Goal: Use online tool/utility

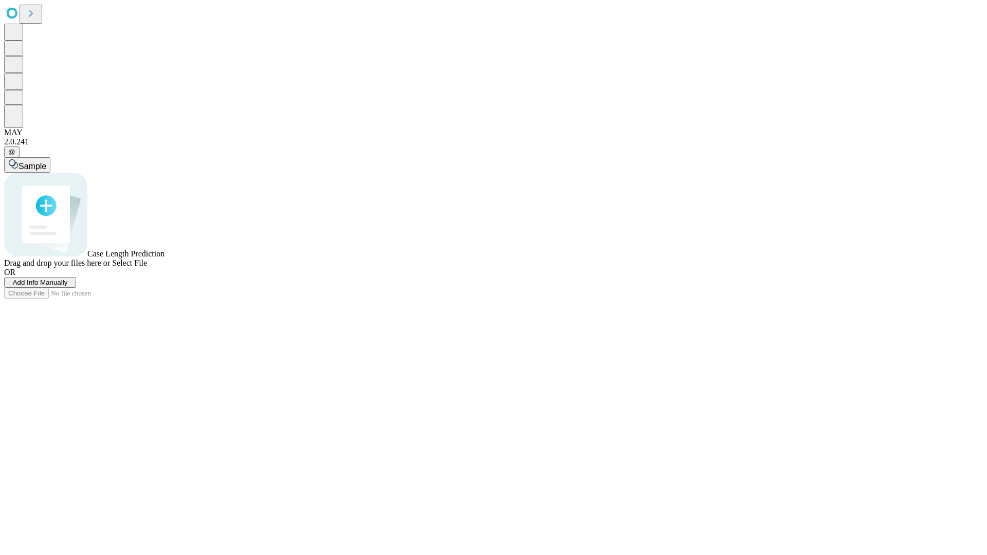
click at [147, 267] on span "Select File" at bounding box center [129, 262] width 35 height 9
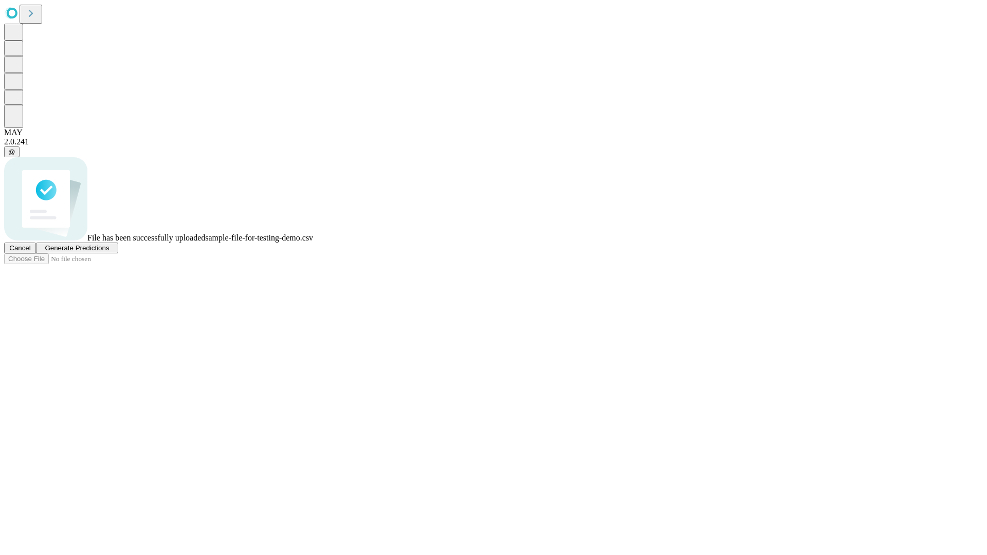
click at [109, 252] on span "Generate Predictions" at bounding box center [77, 248] width 64 height 8
